Goal: Complete application form

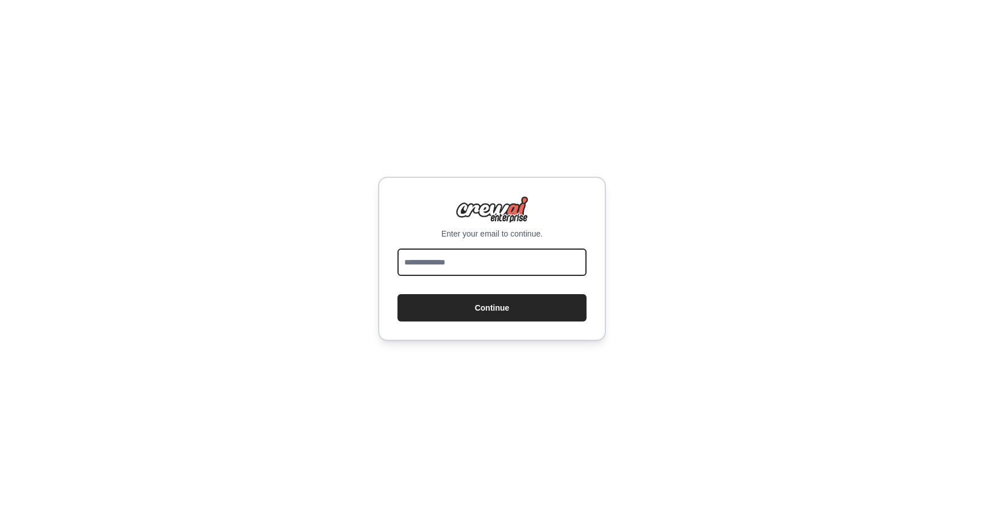
click at [456, 259] on input "email" at bounding box center [492, 261] width 189 height 27
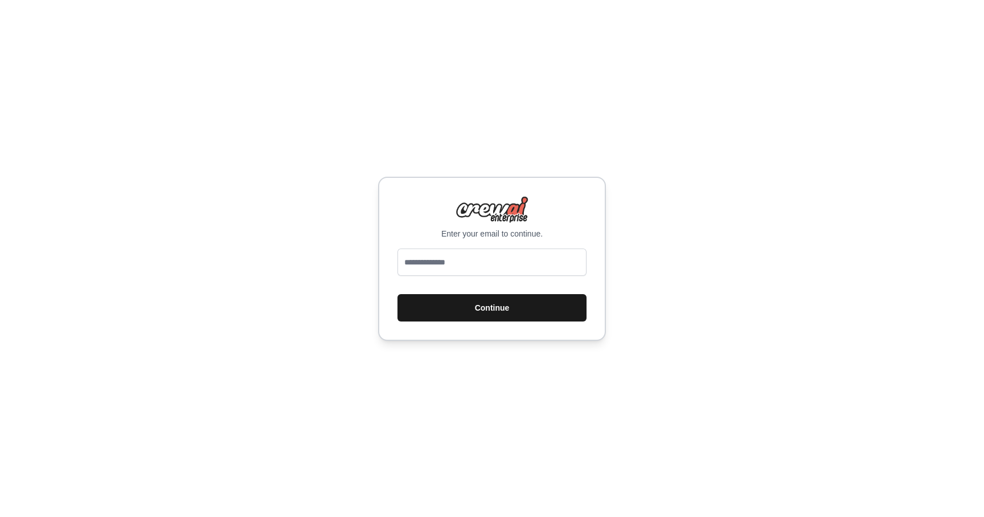
click at [463, 301] on button "Continue" at bounding box center [492, 307] width 189 height 27
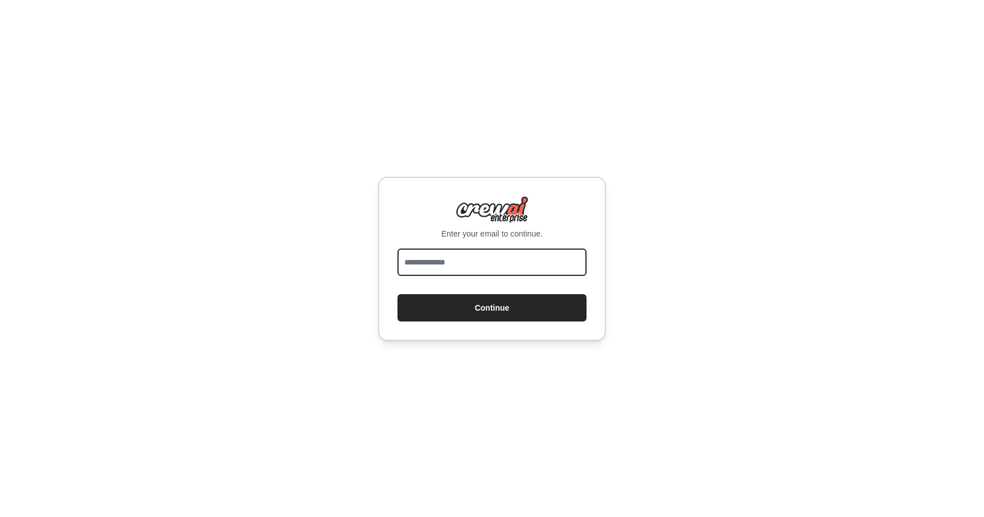
click at [465, 262] on input "email" at bounding box center [492, 261] width 189 height 27
type input "**********"
click at [398, 294] on button "Continue" at bounding box center [492, 307] width 189 height 27
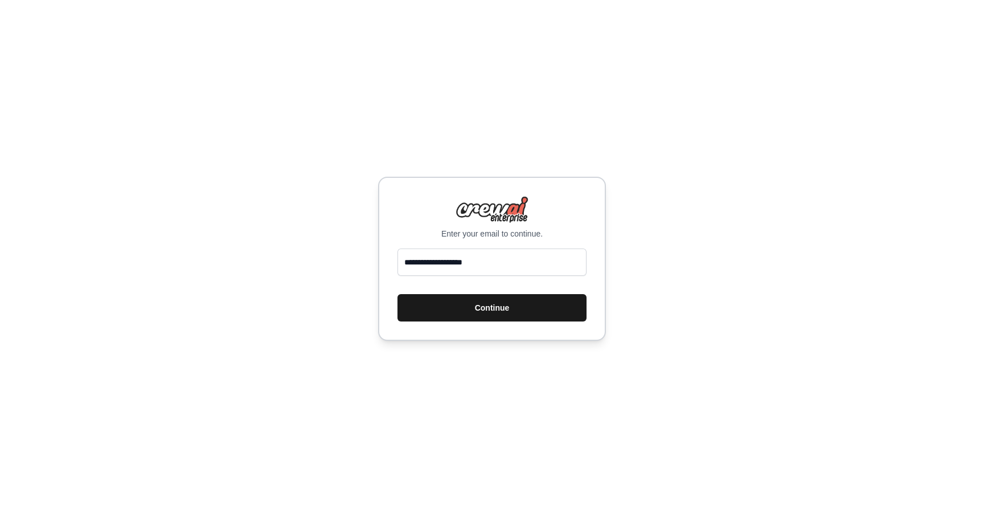
click at [451, 306] on button "Continue" at bounding box center [492, 307] width 189 height 27
click at [481, 314] on button "Continue" at bounding box center [492, 307] width 189 height 27
click at [481, 309] on button "Continue" at bounding box center [492, 307] width 189 height 27
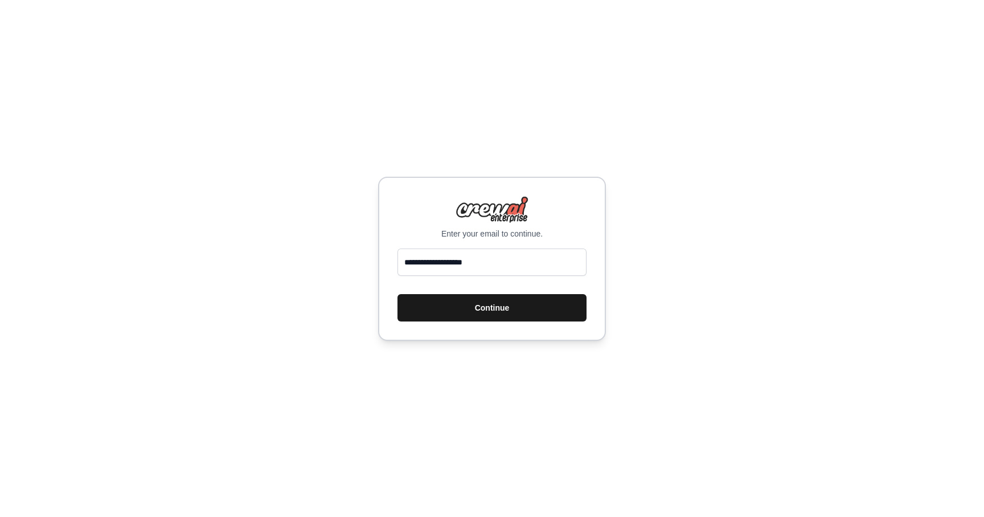
click at [481, 309] on button "Continue" at bounding box center [492, 307] width 189 height 27
click at [496, 218] on img at bounding box center [492, 209] width 73 height 27
